Goal: Find specific page/section: Find specific page/section

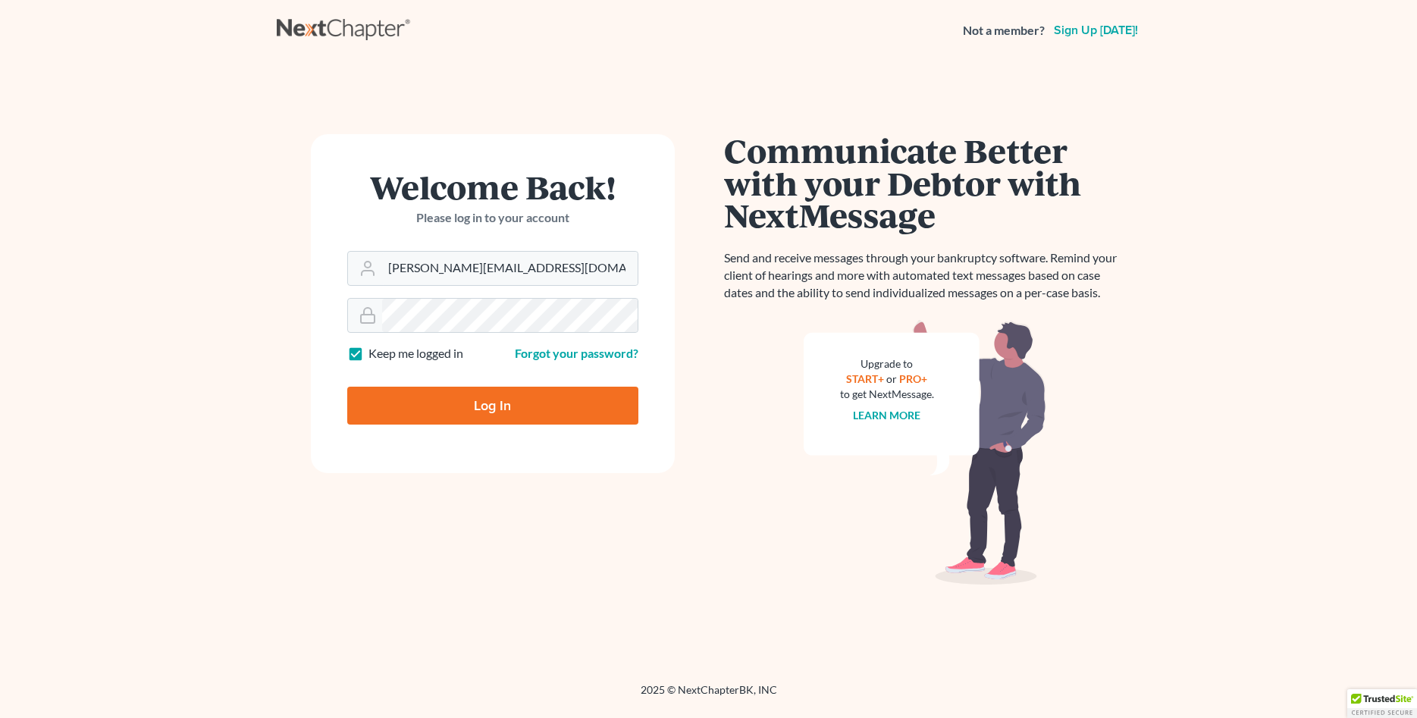
click at [454, 392] on input "Log In" at bounding box center [492, 406] width 291 height 38
type input "Thinking..."
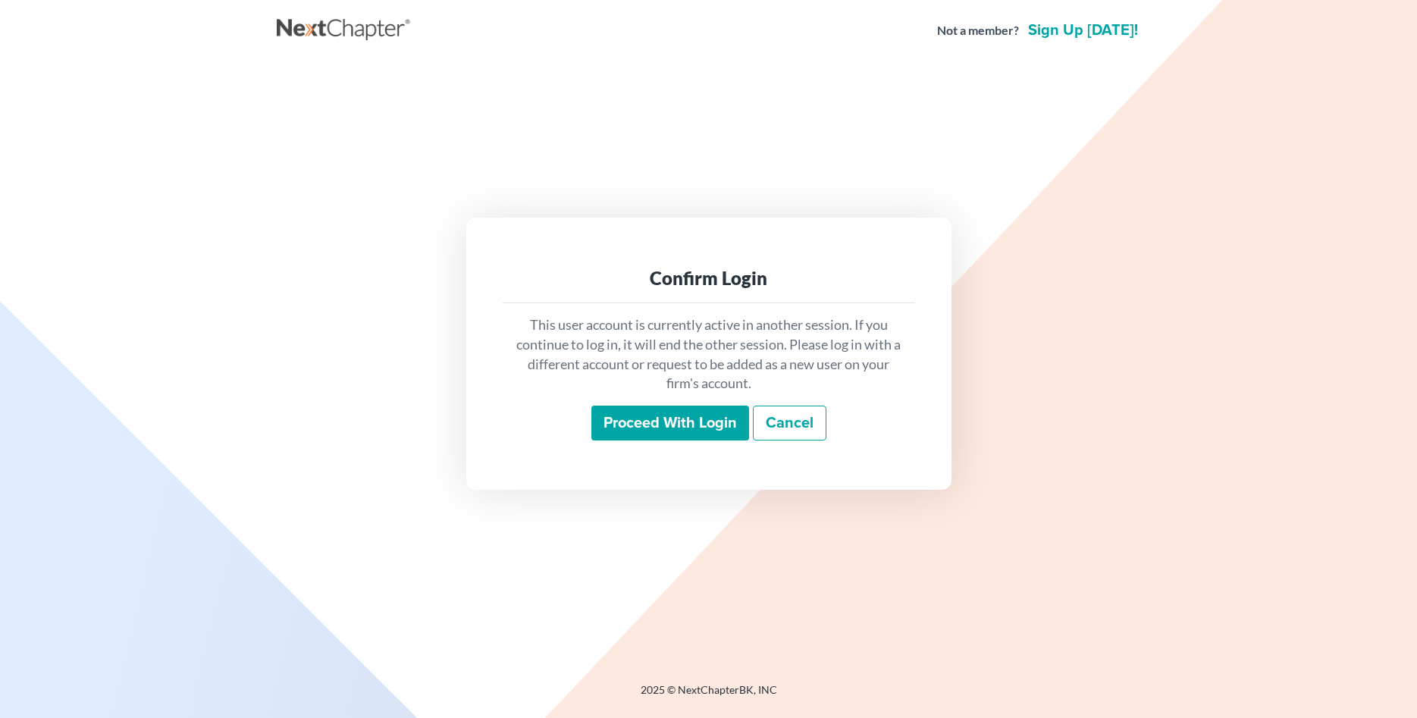
click at [662, 410] on input "Proceed with login" at bounding box center [670, 423] width 158 height 35
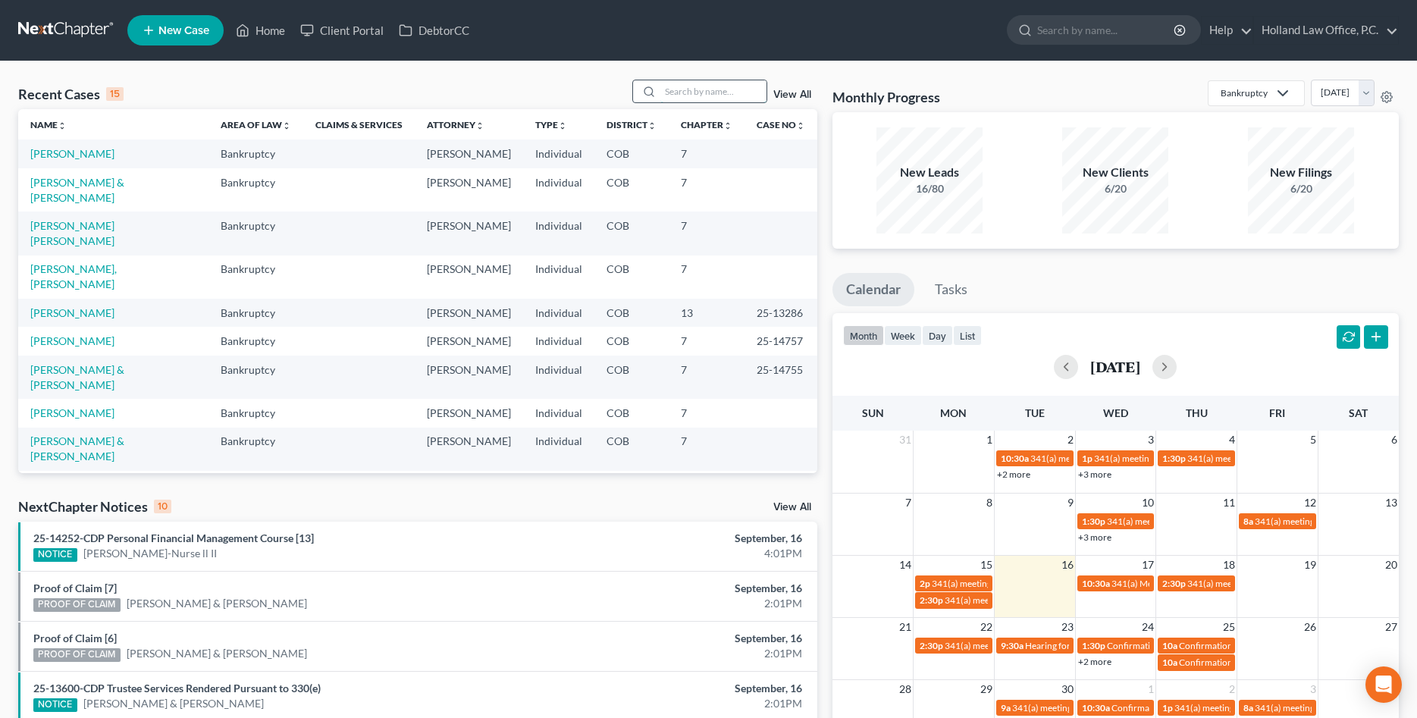
click at [667, 95] on input "search" at bounding box center [713, 91] width 106 height 22
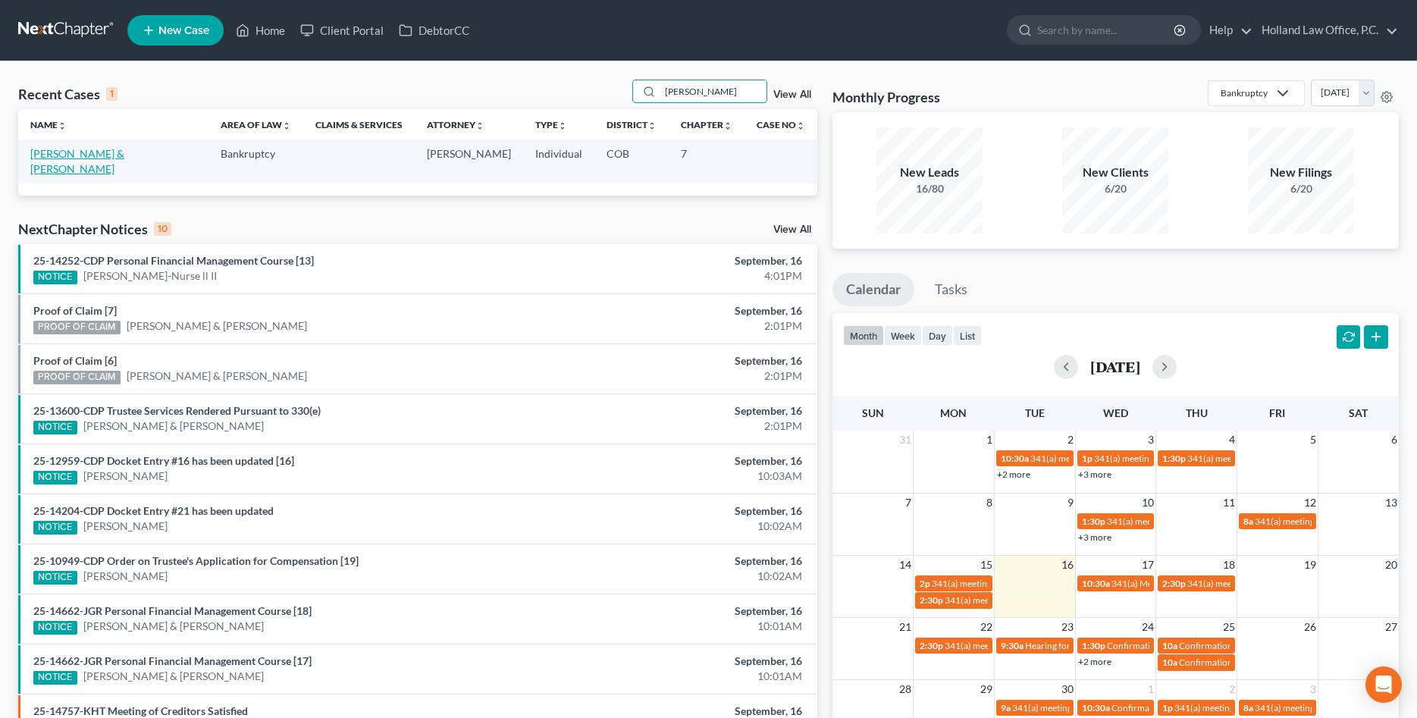
type input "[PERSON_NAME]"
click at [124, 155] on link "[PERSON_NAME] & [PERSON_NAME]" at bounding box center [77, 161] width 94 height 28
